Goal: Task Accomplishment & Management: Use online tool/utility

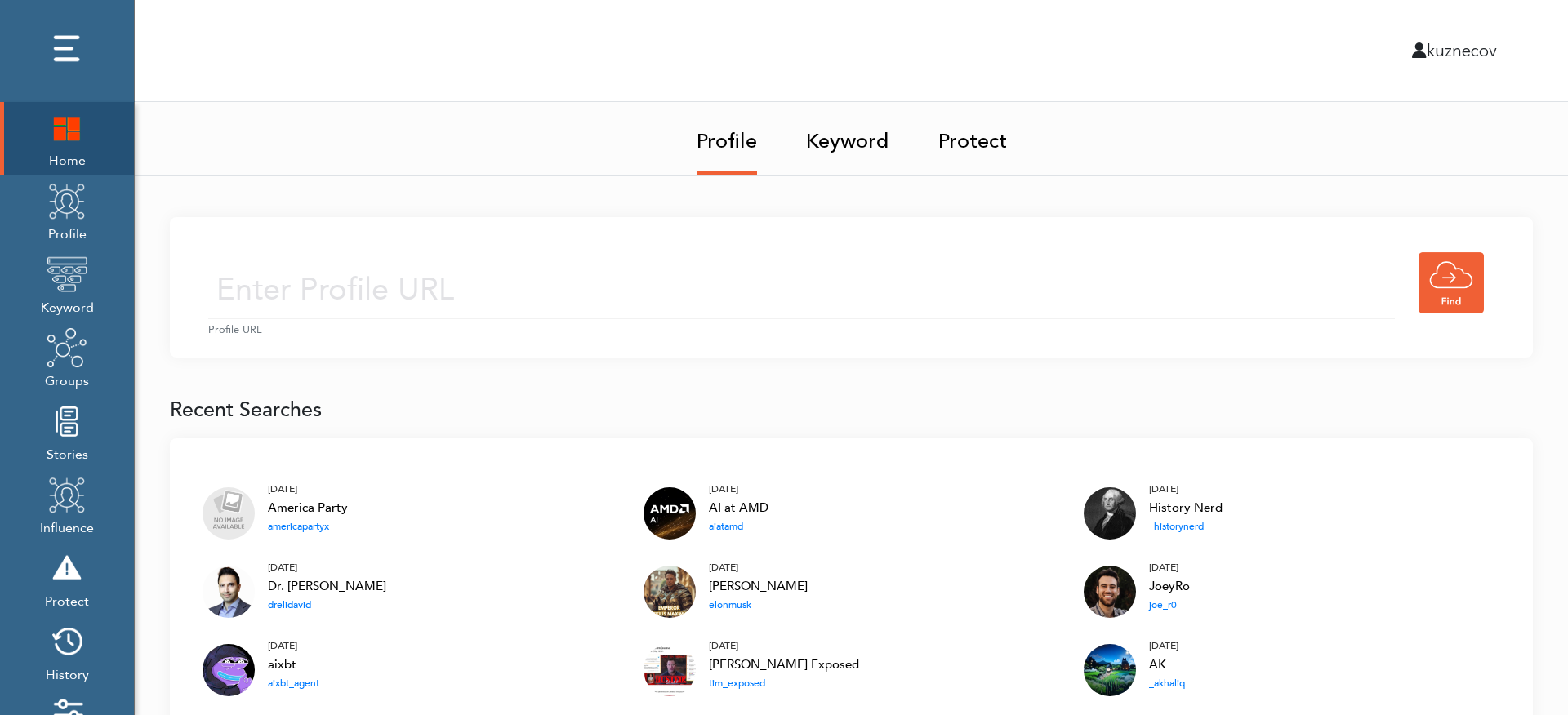
scroll to position [195, 0]
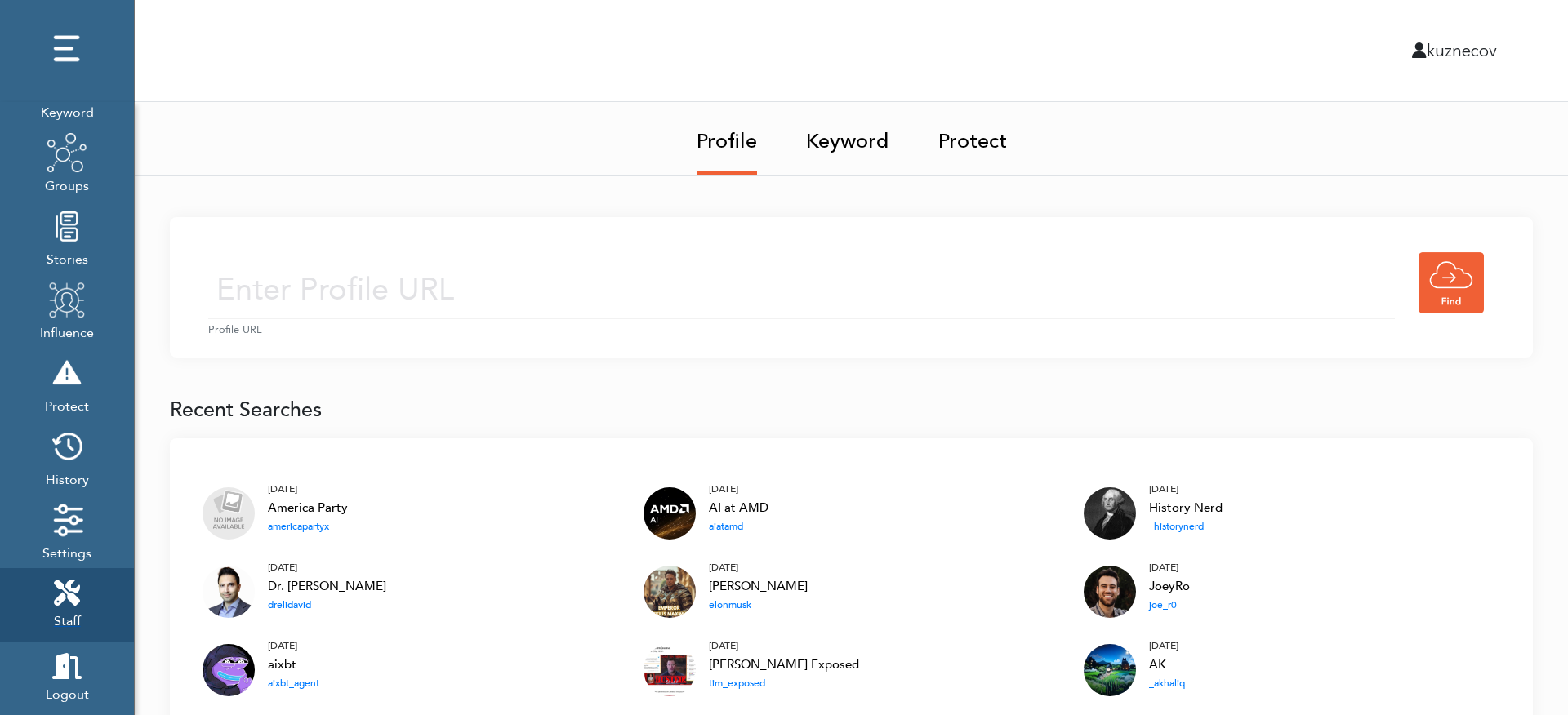
click at [94, 607] on link "Staff" at bounding box center [67, 605] width 134 height 74
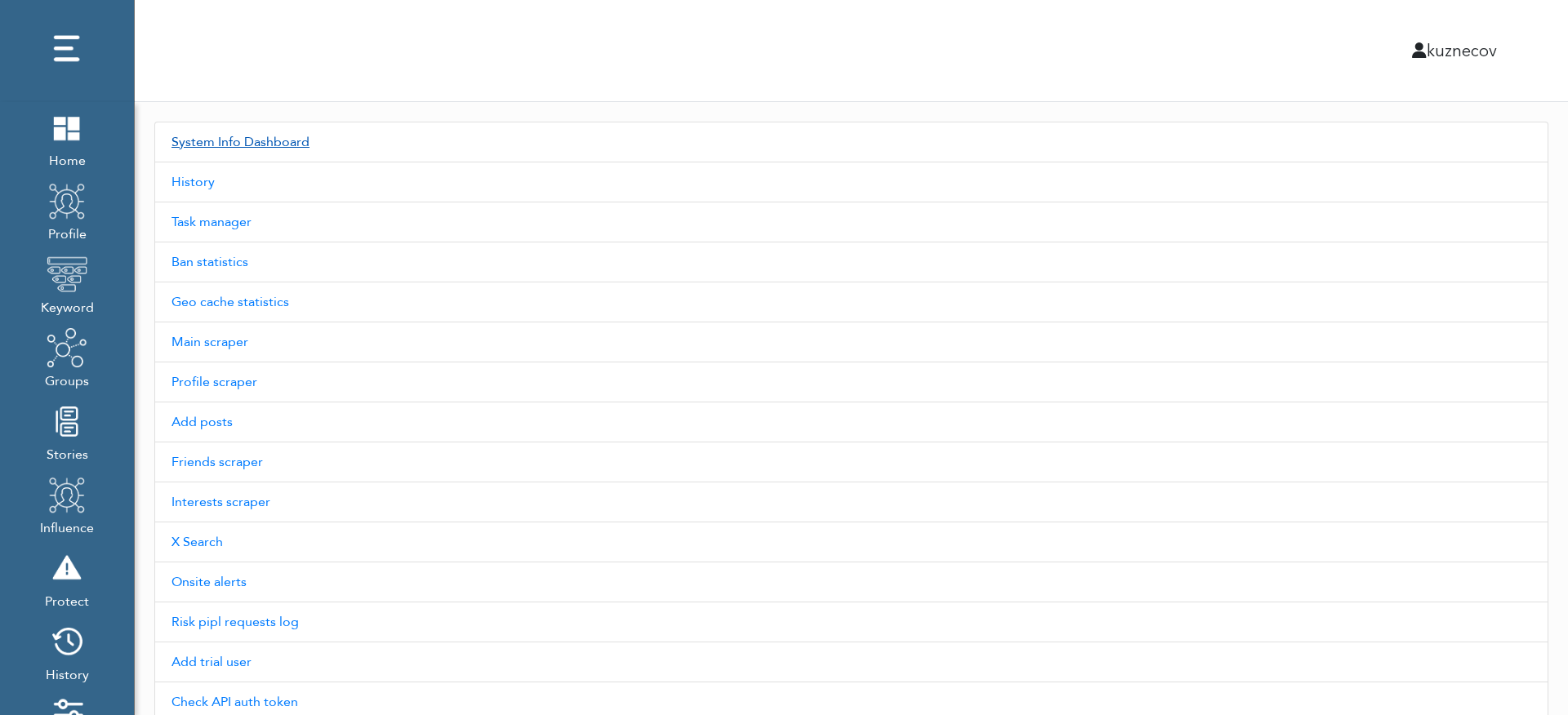
click at [283, 153] on link "System Info Dashboard" at bounding box center [851, 141] width 1394 height 41
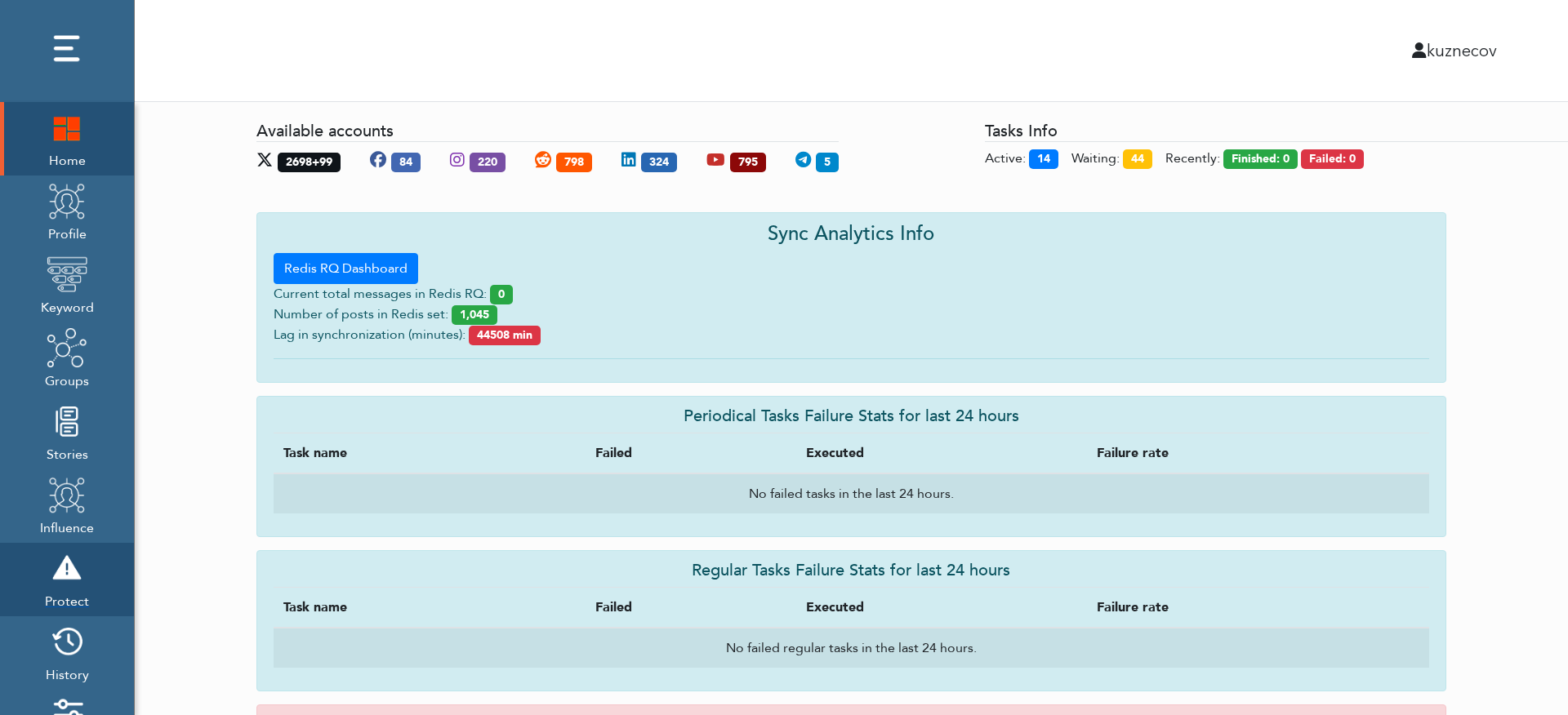
scroll to position [195, 0]
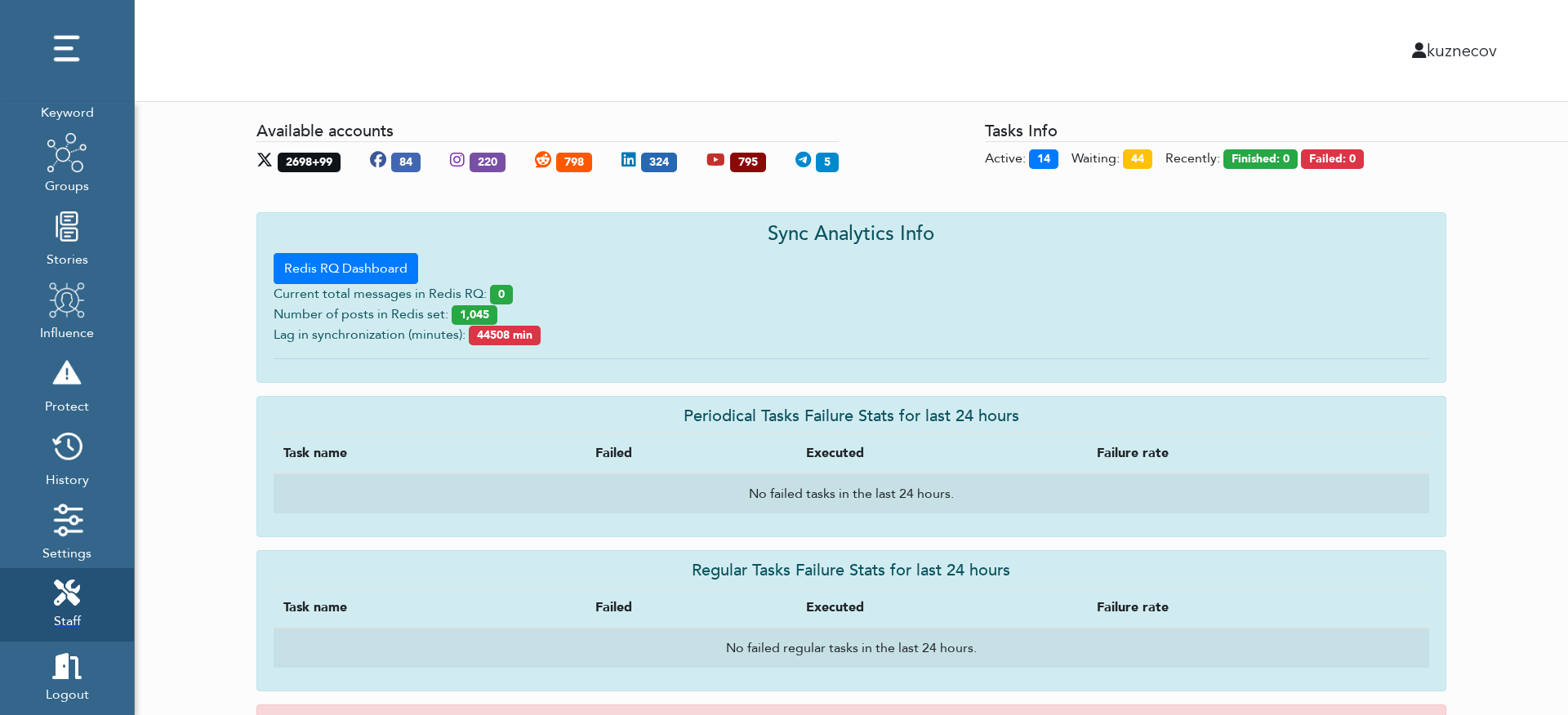
click at [55, 609] on span "Staff" at bounding box center [67, 620] width 27 height 23
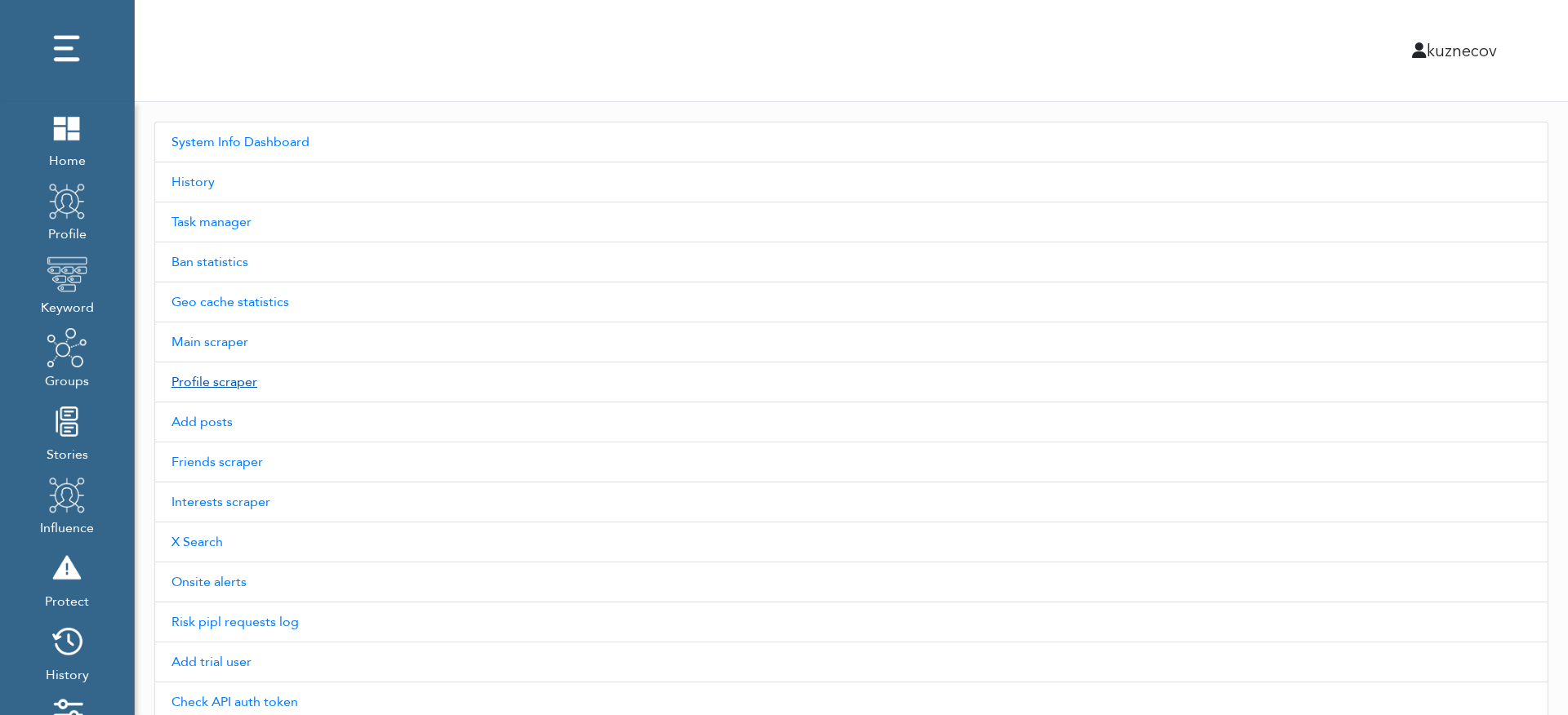
scroll to position [107, 0]
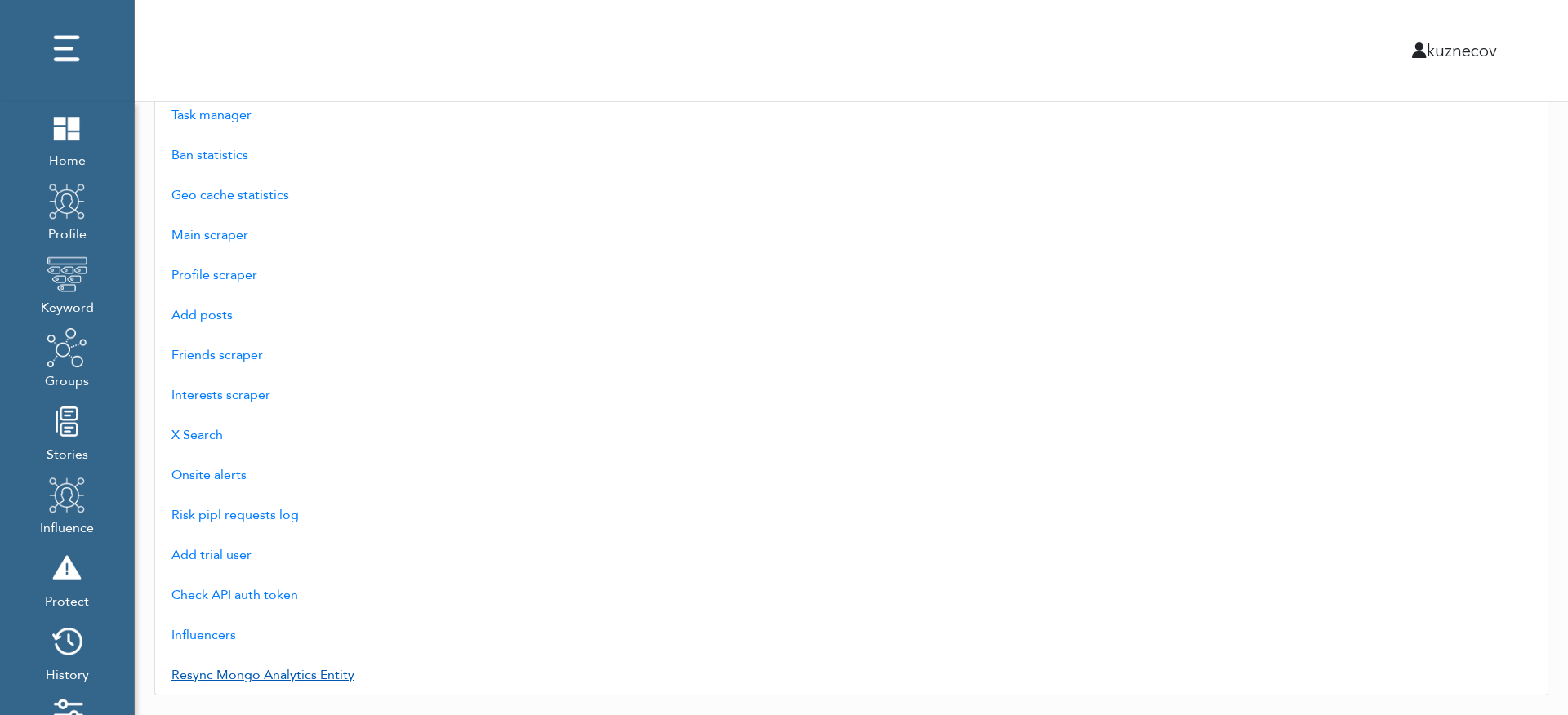
click at [239, 671] on link "Resync Mongo Analytics Entity" at bounding box center [851, 675] width 1394 height 40
